Goal: Find specific page/section: Find specific page/section

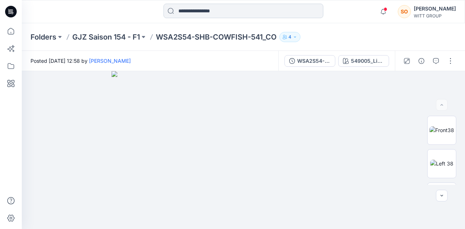
click at [203, 14] on input at bounding box center [243, 11] width 160 height 15
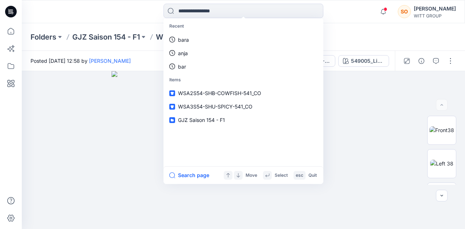
click at [111, 36] on p "GJZ Saison 154 - F1" at bounding box center [106, 37] width 68 height 10
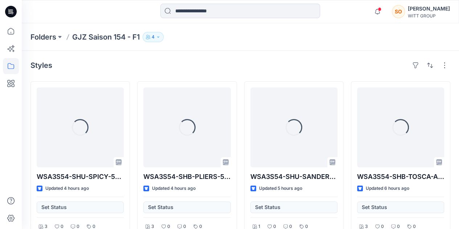
click at [160, 36] on button "4" at bounding box center [153, 37] width 21 height 10
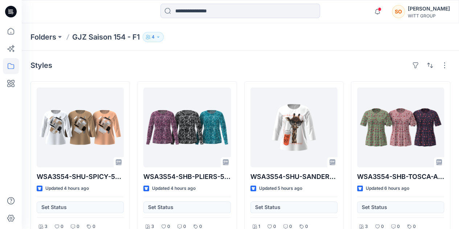
click at [287, 48] on div "Folders GJZ Saison 154 - F1 4 Folder Access Members and Externals Internal 4 Ex…" at bounding box center [240, 37] width 437 height 28
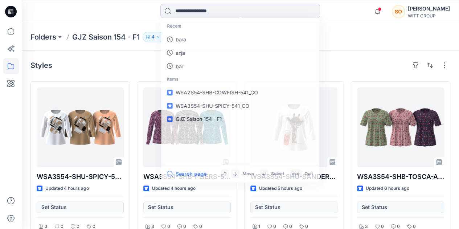
click at [240, 9] on input at bounding box center [240, 11] width 160 height 15
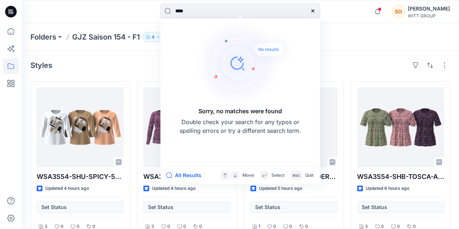
type input "****"
click at [268, 54] on img at bounding box center [246, 63] width 102 height 87
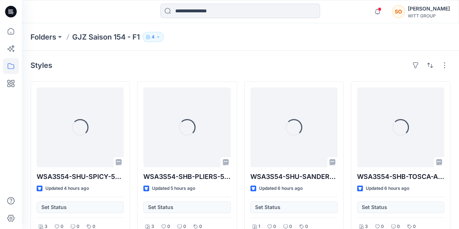
click at [154, 40] on p "4" at bounding box center [153, 37] width 3 height 8
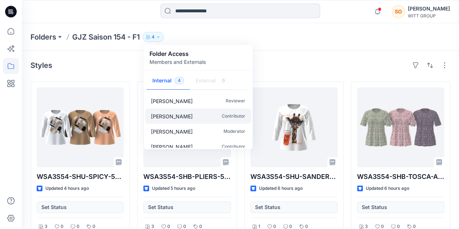
scroll to position [7, 0]
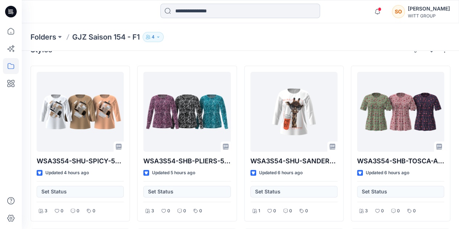
scroll to position [0, 0]
